Goal: Information Seeking & Learning: Learn about a topic

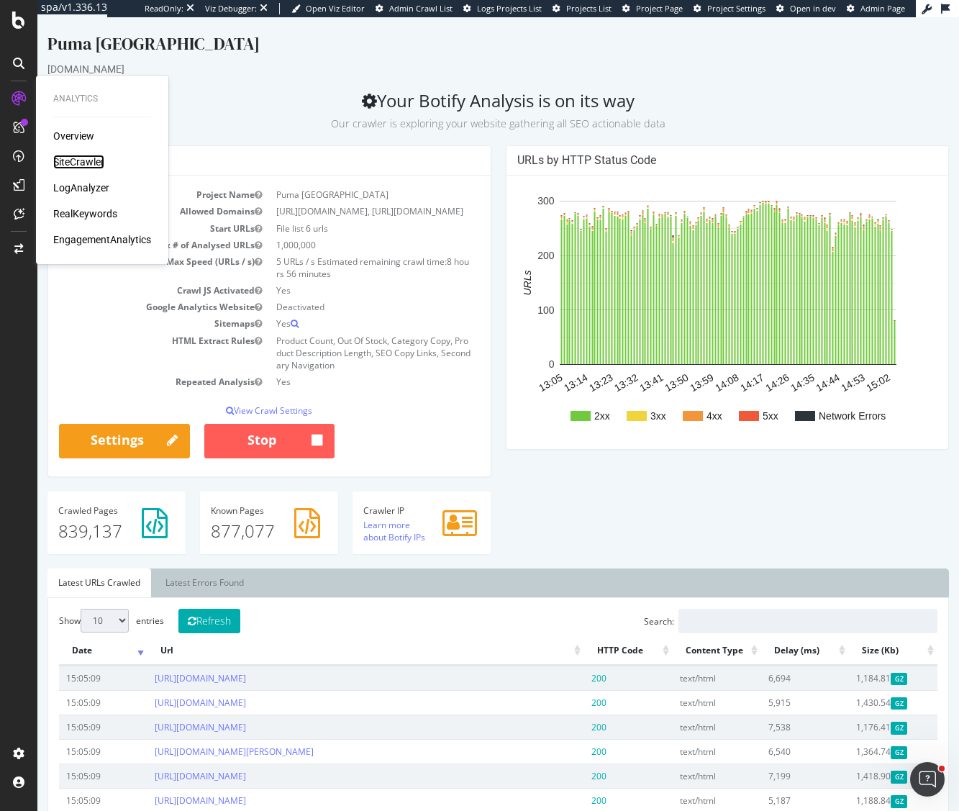
click at [81, 165] on div "SiteCrawler" at bounding box center [78, 162] width 51 height 14
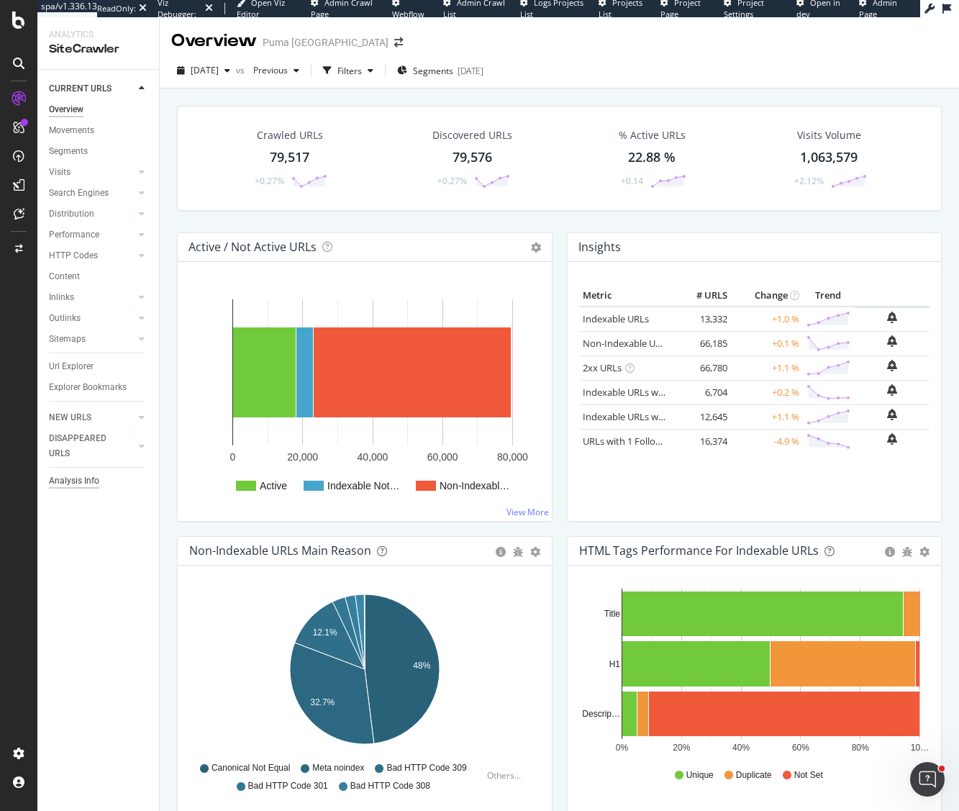
click at [84, 479] on div "Analysis Info" at bounding box center [74, 480] width 50 height 15
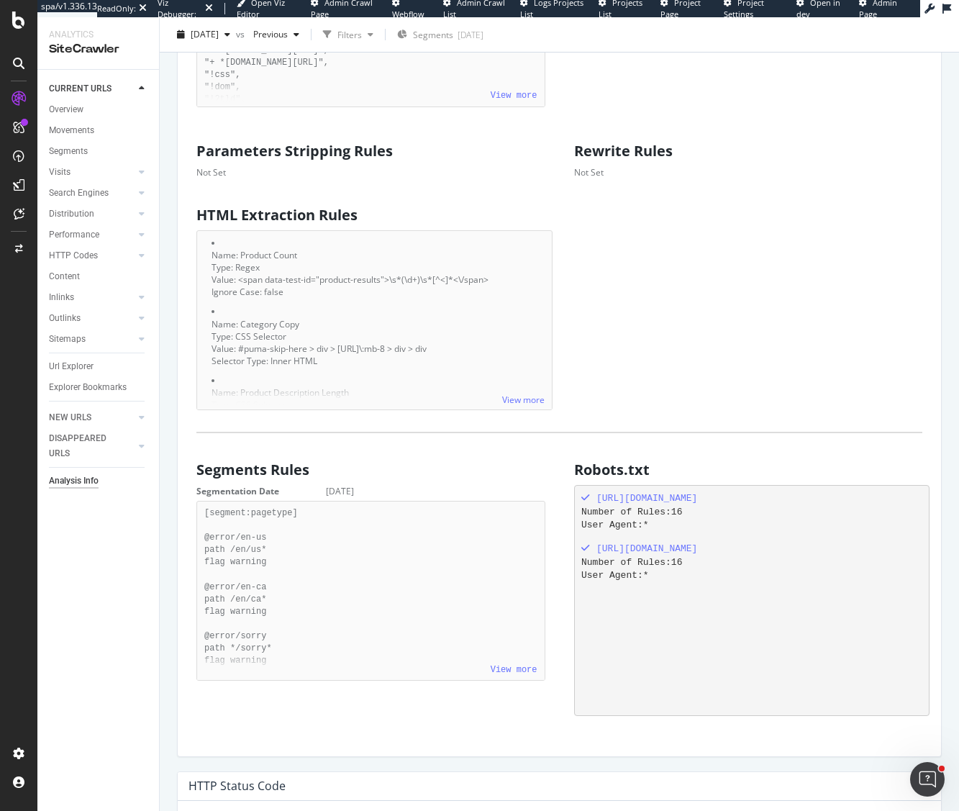
scroll to position [961, 0]
